Goal: Task Accomplishment & Management: Manage account settings

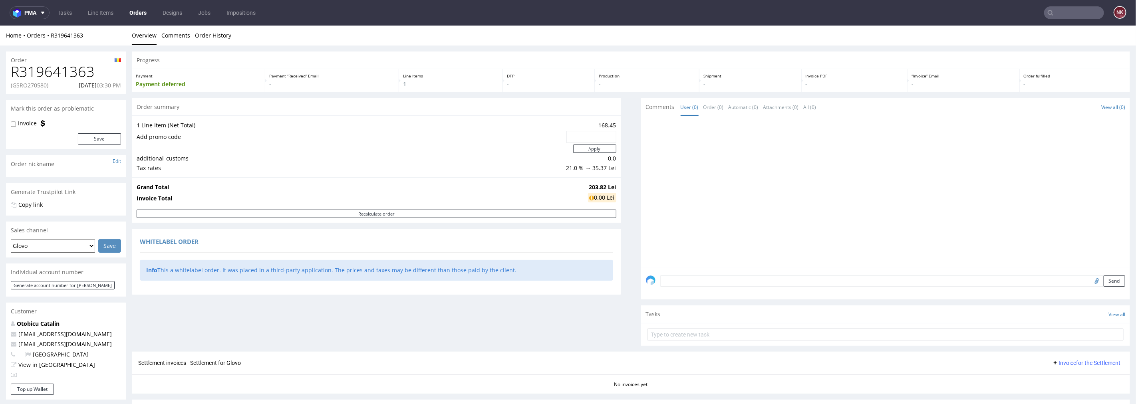
click at [626, 290] on div "Progress Payment Payment deferred Payment “Received” Email - Line Items 1 DTP -…" at bounding box center [631, 249] width 998 height 397
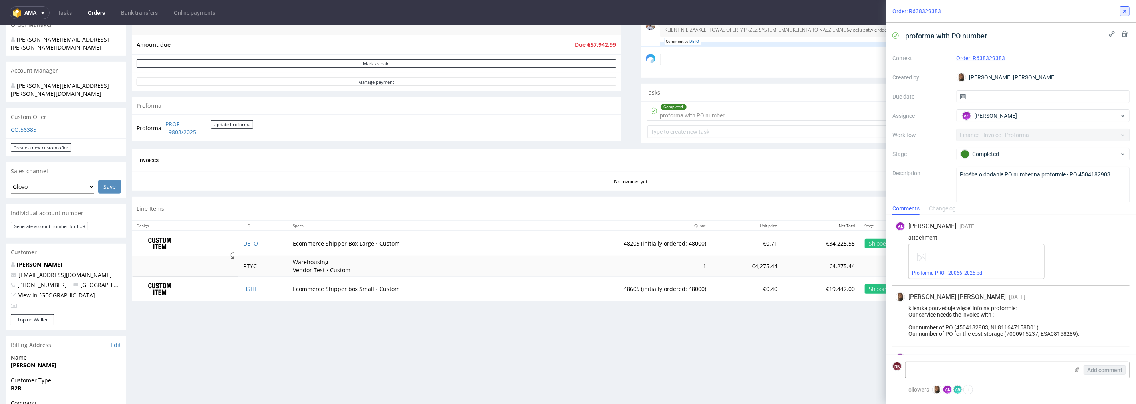
scroll to position [62, 0]
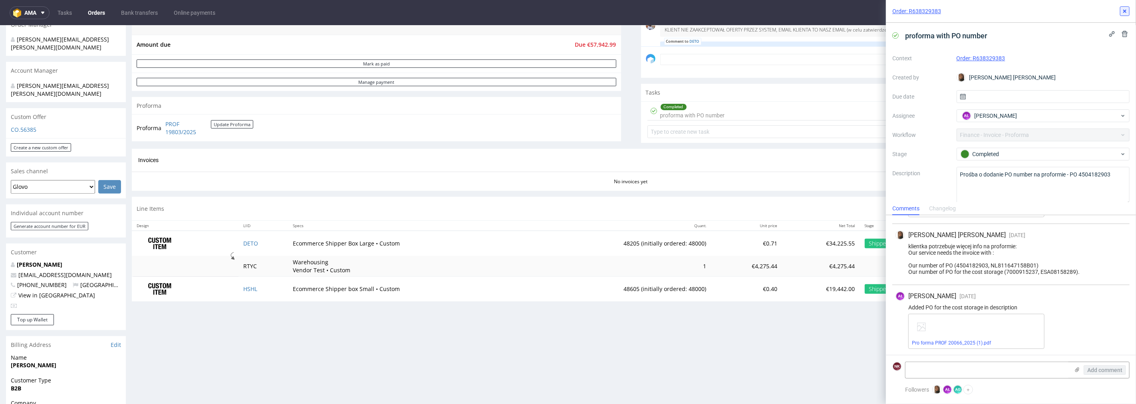
click at [1128, 11] on button at bounding box center [1125, 11] width 10 height 10
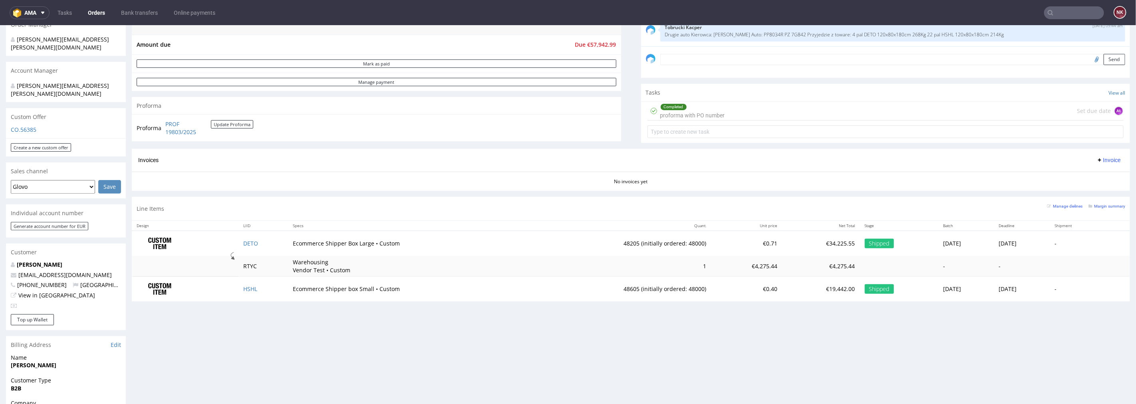
click at [1071, 6] on input "text" at bounding box center [1074, 12] width 60 height 13
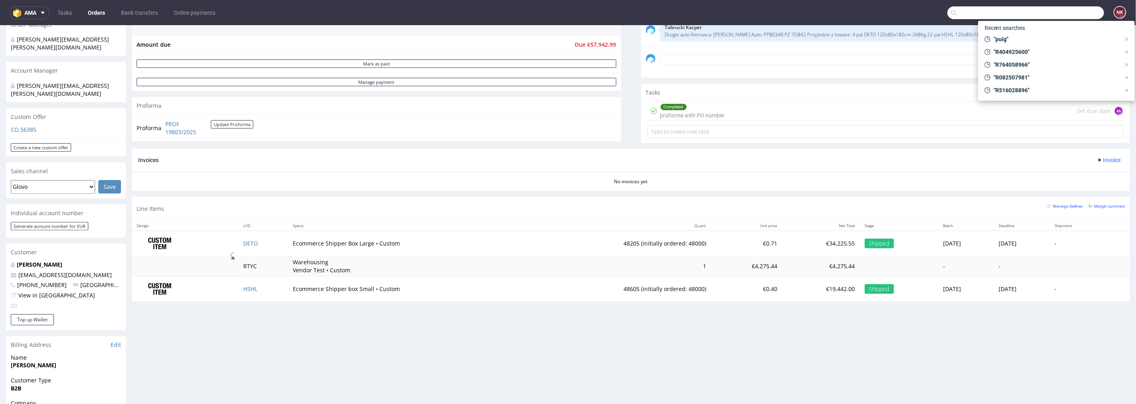
paste input "R536597191"
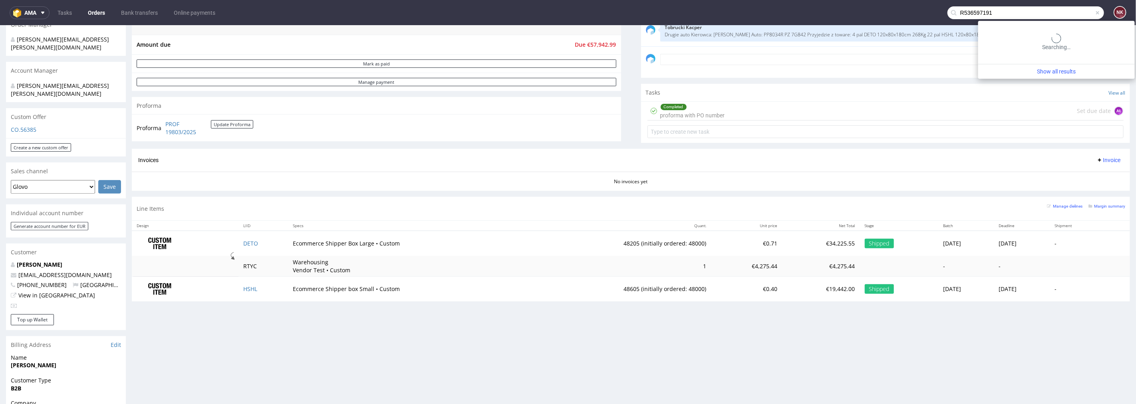
type input "R536597191"
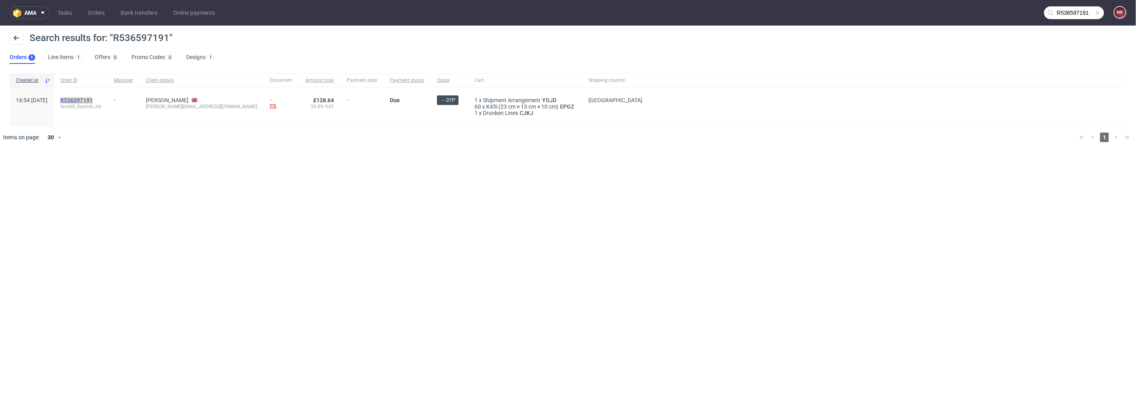
click at [93, 99] on mark "R536597191" at bounding box center [76, 100] width 32 height 6
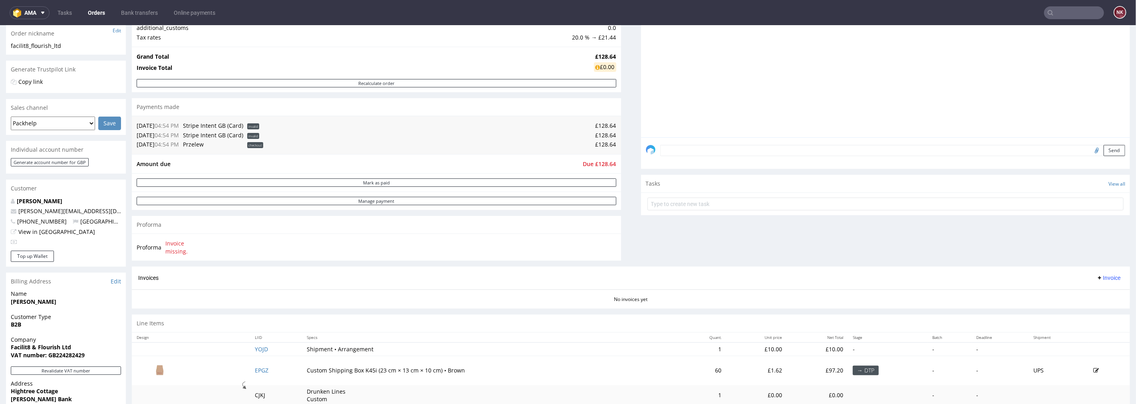
scroll to position [133, 0]
click at [423, 182] on button "Mark as paid" at bounding box center [377, 180] width 480 height 8
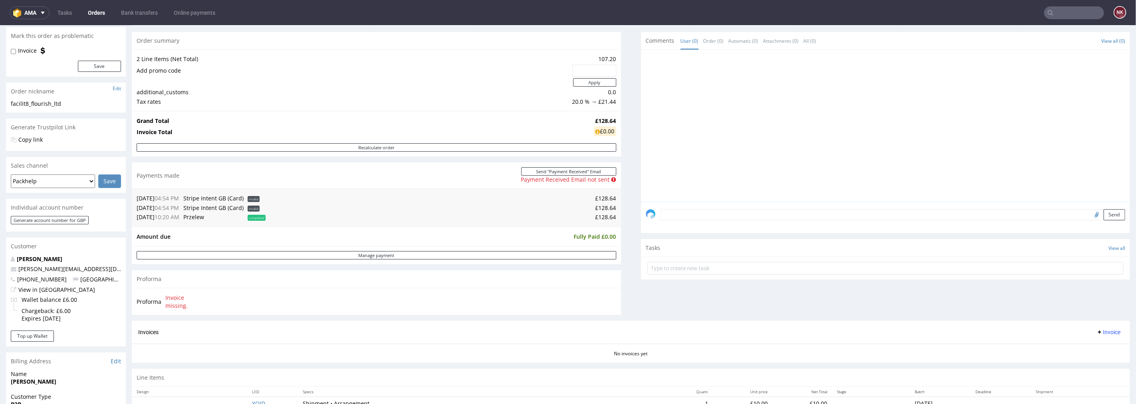
scroll to position [89, 0]
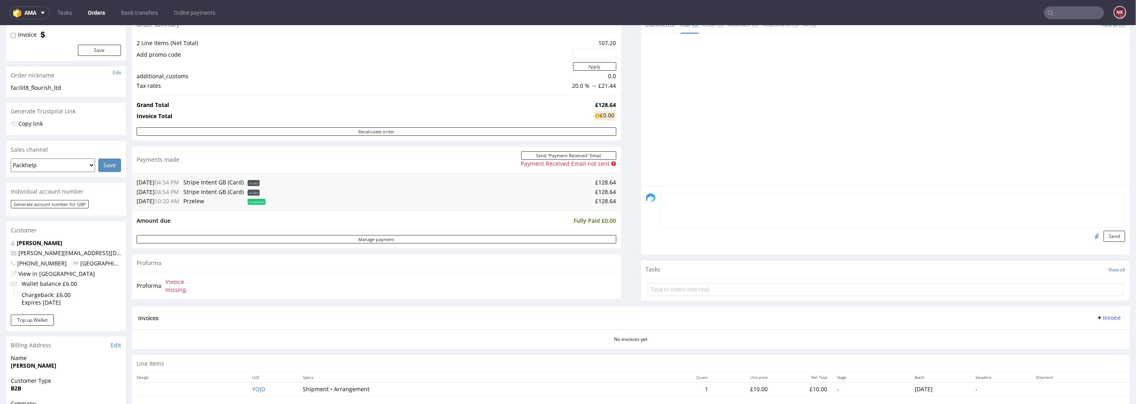
click at [725, 200] on textarea at bounding box center [892, 210] width 465 height 34
type textarea "piad via Revolut"
click at [1090, 232] on input "file" at bounding box center [1095, 235] width 11 height 10
type input "C:\fakepath\R536597191_Revolut.pdf"
click at [1103, 236] on button "Send" at bounding box center [1114, 235] width 22 height 11
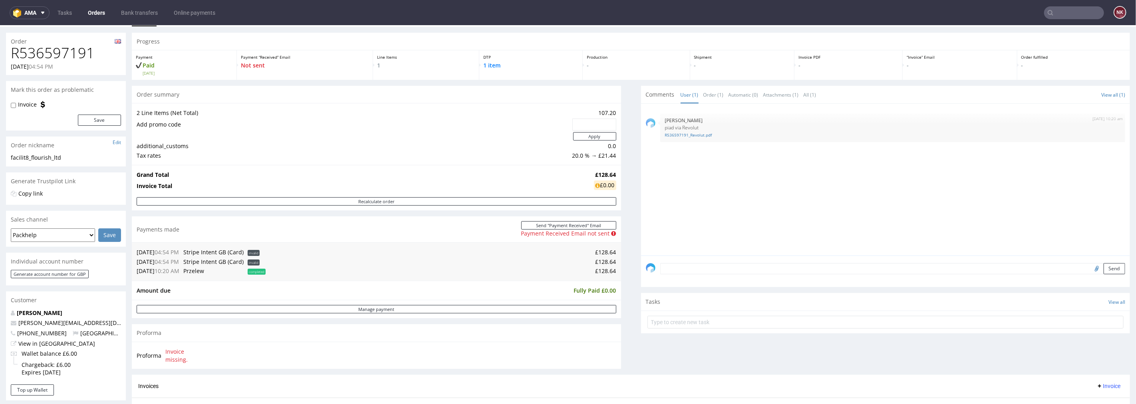
scroll to position [0, 0]
